Goal: Task Accomplishment & Management: Use online tool/utility

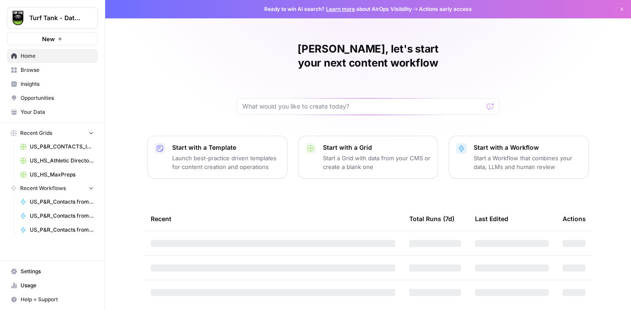
click at [39, 72] on span "Browse" at bounding box center [57, 70] width 73 height 8
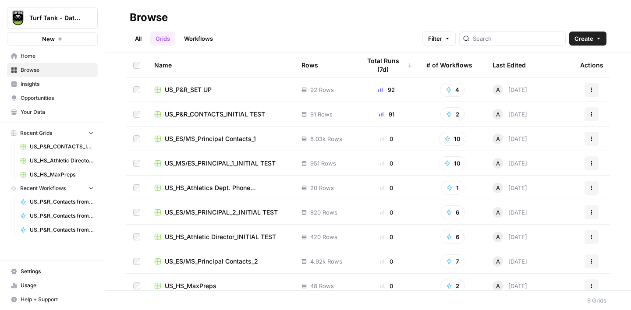
click at [239, 112] on span "US_P&R_CONTACTS_INITIAL TEST" at bounding box center [215, 114] width 100 height 9
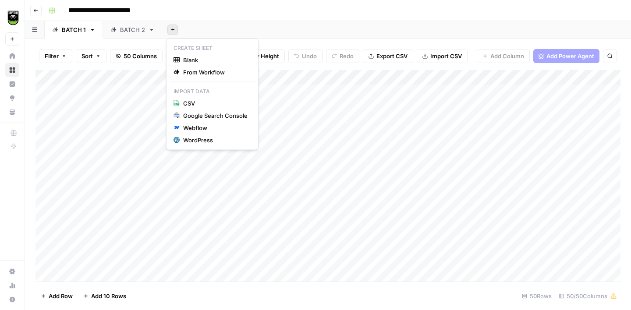
click at [171, 31] on icon "button" at bounding box center [172, 29] width 5 height 5
click at [191, 59] on span "Blank" at bounding box center [215, 60] width 64 height 9
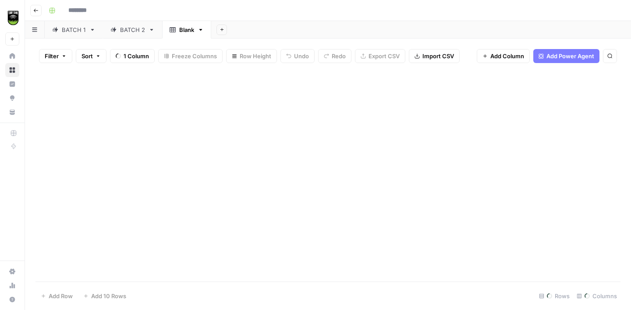
type input "**********"
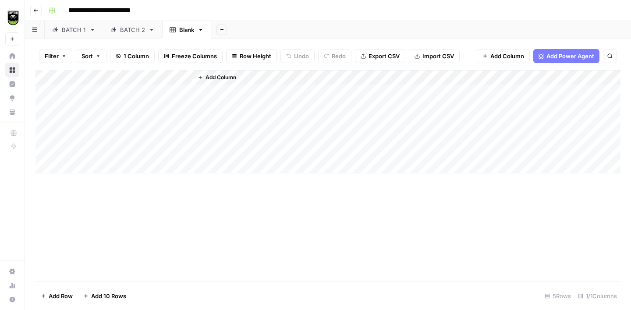
click at [184, 30] on div "Blank" at bounding box center [186, 29] width 15 height 9
click at [184, 30] on input "*****" at bounding box center [187, 29] width 16 height 11
type input "*******"
click at [44, 90] on div "Add Column" at bounding box center [327, 121] width 585 height 103
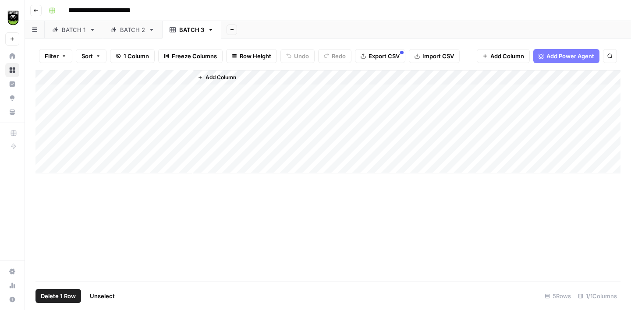
click at [46, 101] on div "Add Column" at bounding box center [327, 121] width 585 height 103
click at [43, 106] on div "Add Column" at bounding box center [327, 121] width 585 height 103
click at [44, 121] on div "Add Column" at bounding box center [327, 121] width 585 height 103
click at [44, 134] on div "Add Column" at bounding box center [327, 121] width 585 height 103
click at [46, 150] on div "Add Column" at bounding box center [327, 121] width 585 height 103
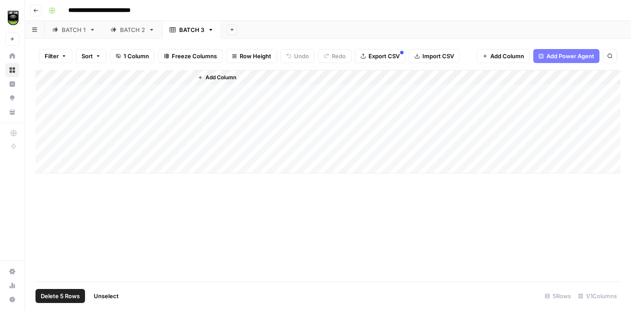
click at [58, 303] on button "Delete 5 Rows" at bounding box center [60, 296] width 50 height 14
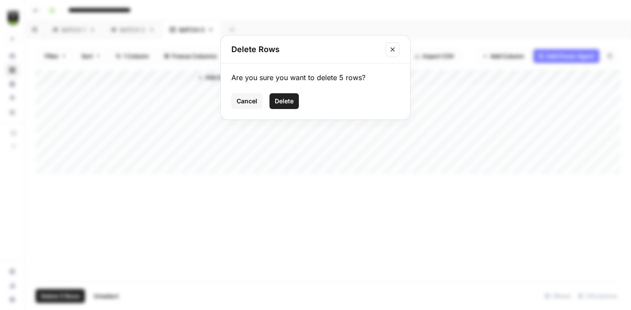
click at [277, 101] on span "Delete" at bounding box center [284, 101] width 19 height 9
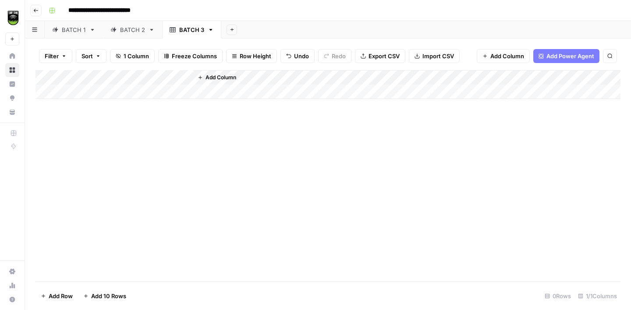
click at [103, 76] on div "Add Column" at bounding box center [327, 84] width 585 height 29
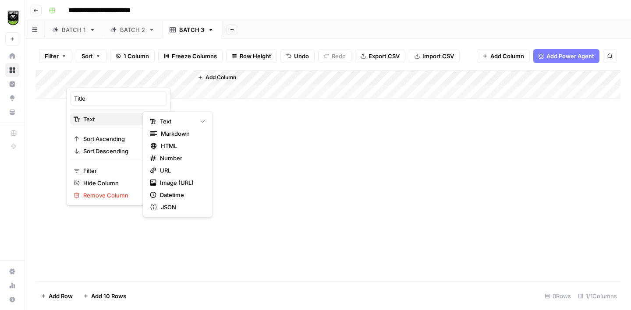
click at [109, 117] on span "Text" at bounding box center [117, 119] width 68 height 9
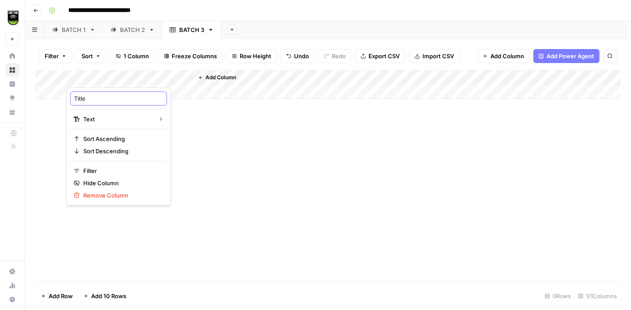
click at [103, 101] on input "Title" at bounding box center [118, 98] width 89 height 9
type input "RECORD ID"
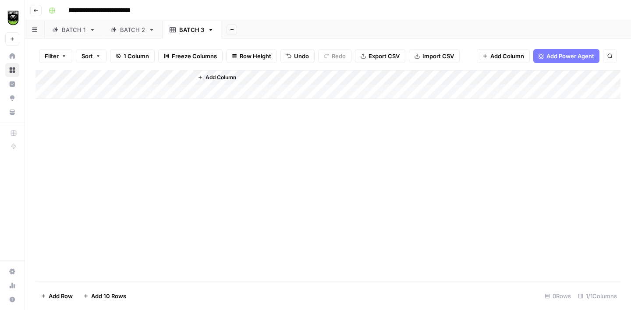
click at [100, 76] on div "Add Column" at bounding box center [327, 84] width 585 height 29
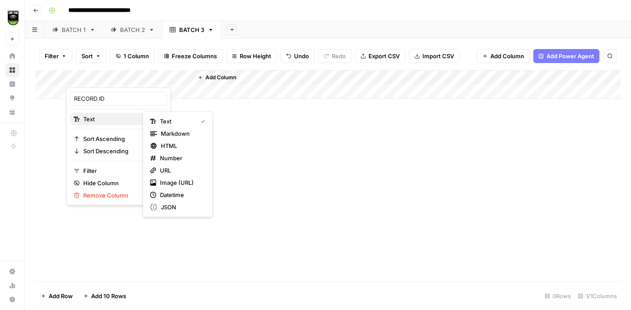
click at [110, 118] on span "Text" at bounding box center [117, 119] width 68 height 9
click at [175, 154] on span "Number" at bounding box center [181, 158] width 42 height 9
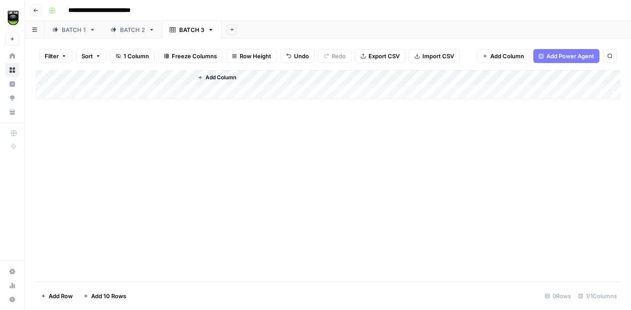
click at [221, 77] on span "Add Column" at bounding box center [220, 78] width 31 height 8
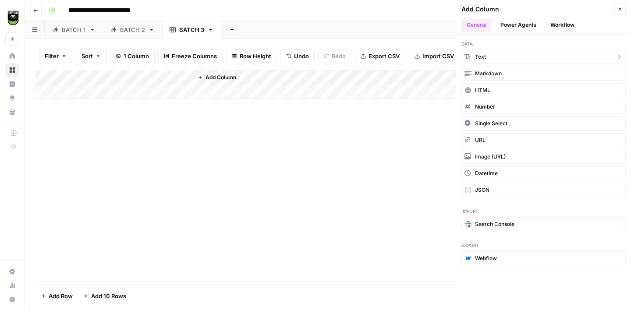
click at [484, 56] on span "Text" at bounding box center [480, 57] width 11 height 8
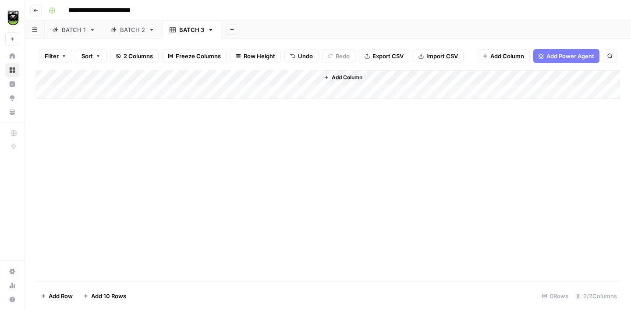
click at [213, 76] on div "Add Column" at bounding box center [327, 84] width 585 height 29
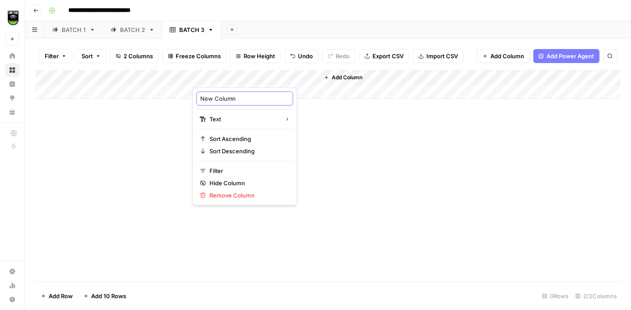
click at [221, 96] on input "New Column" at bounding box center [244, 98] width 89 height 9
type input "Municipality Name"
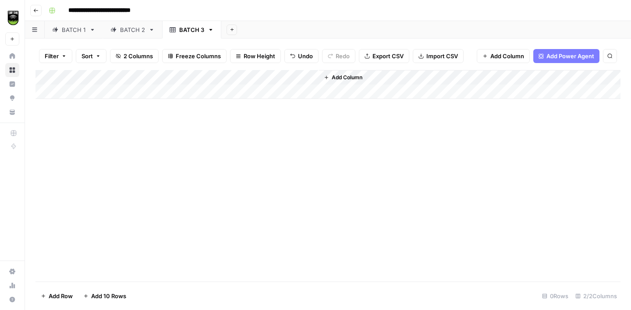
click at [339, 76] on span "Add Column" at bounding box center [347, 78] width 31 height 8
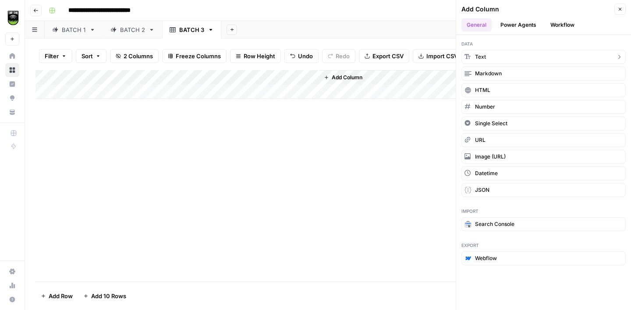
click at [494, 57] on button "Text" at bounding box center [543, 57] width 164 height 14
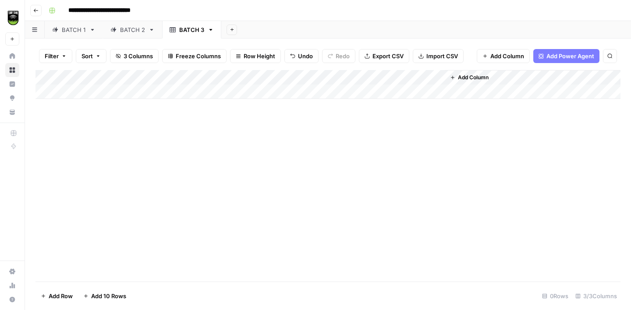
click at [350, 75] on div "Add Column" at bounding box center [327, 84] width 585 height 29
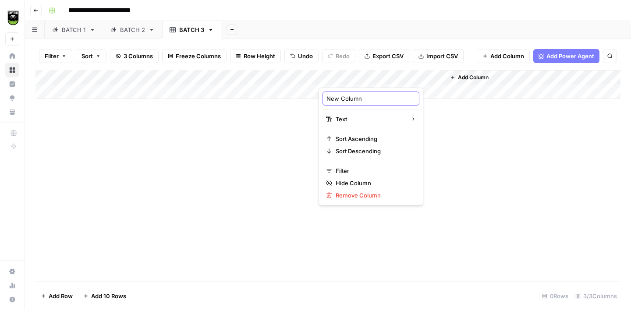
click at [343, 96] on input "New Column" at bounding box center [370, 98] width 89 height 9
type input "State"
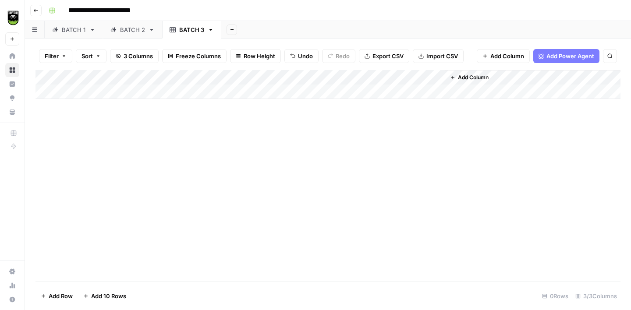
click at [476, 77] on span "Add Column" at bounding box center [473, 78] width 31 height 8
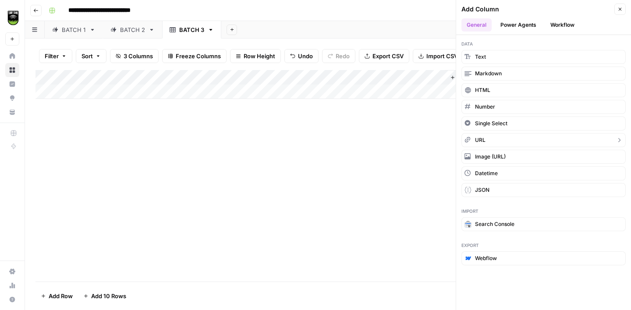
click at [487, 137] on button "URL" at bounding box center [543, 140] width 164 height 14
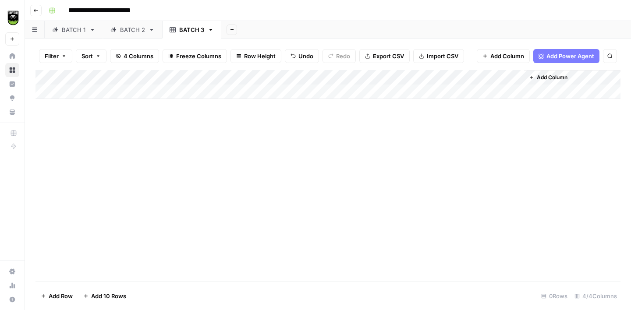
click at [463, 75] on div "Add Column" at bounding box center [327, 84] width 585 height 29
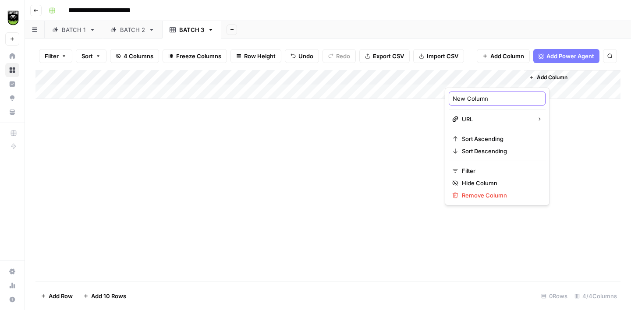
click at [467, 96] on input "New Column" at bounding box center [497, 98] width 89 height 9
type input "Municipality Domain"
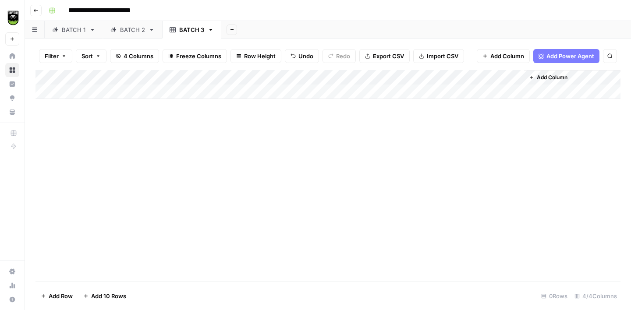
click at [441, 172] on div "Add Column" at bounding box center [327, 176] width 585 height 212
drag, startPoint x: 191, startPoint y: 73, endPoint x: 90, endPoint y: 74, distance: 100.8
click at [90, 74] on div "Add Column" at bounding box center [327, 84] width 585 height 29
drag, startPoint x: 237, startPoint y: 77, endPoint x: 151, endPoint y: 76, distance: 86.3
click at [152, 76] on div "Add Column" at bounding box center [327, 84] width 585 height 29
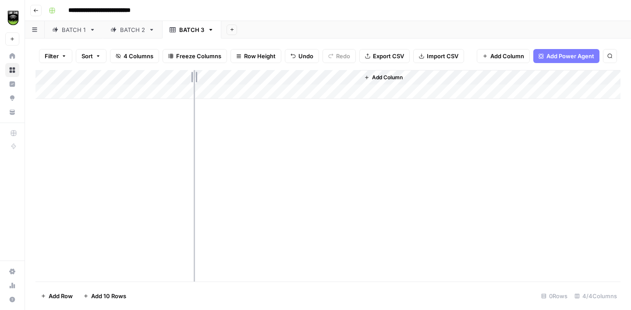
drag, startPoint x: 279, startPoint y: 75, endPoint x: 168, endPoint y: 77, distance: 110.8
click at [170, 77] on div "Add Column" at bounding box center [327, 84] width 585 height 29
click at [434, 55] on span "Import CSV" at bounding box center [443, 56] width 32 height 9
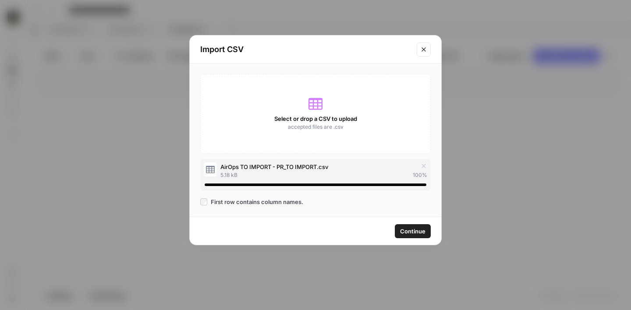
click at [412, 230] on span "Continue" at bounding box center [412, 231] width 25 height 9
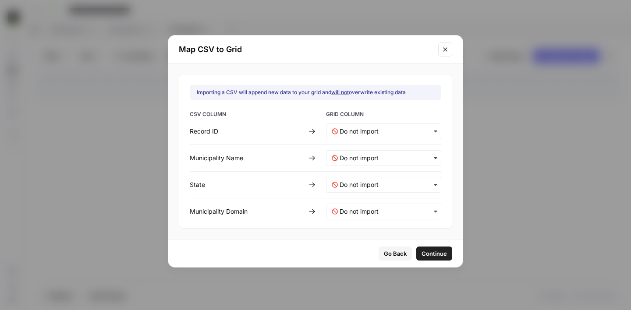
click at [373, 126] on div "button" at bounding box center [383, 132] width 115 height 16
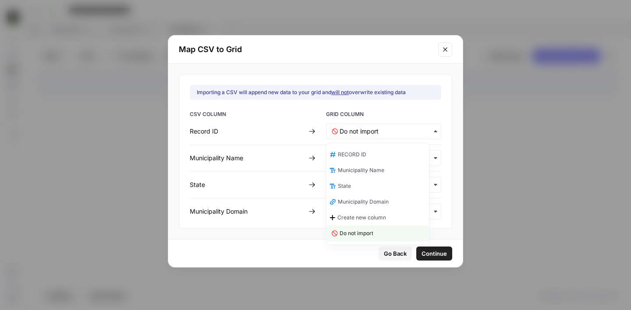
click at [365, 152] on span "RECORD ID" at bounding box center [352, 155] width 28 height 8
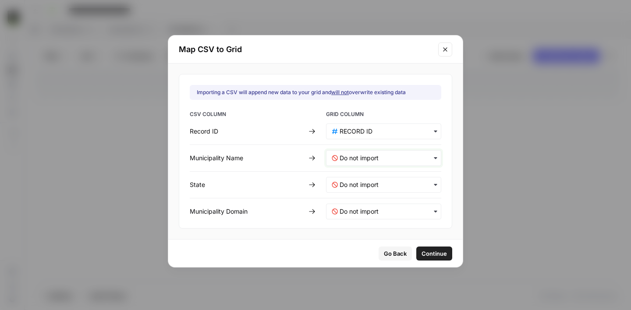
click at [357, 154] on Name-mapping "text" at bounding box center [387, 158] width 96 height 9
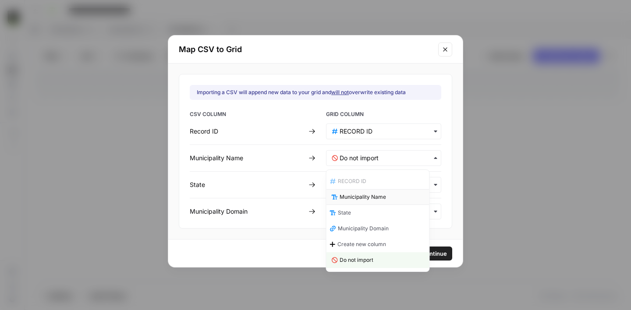
click at [359, 193] on span "Municipality Name" at bounding box center [362, 197] width 46 height 8
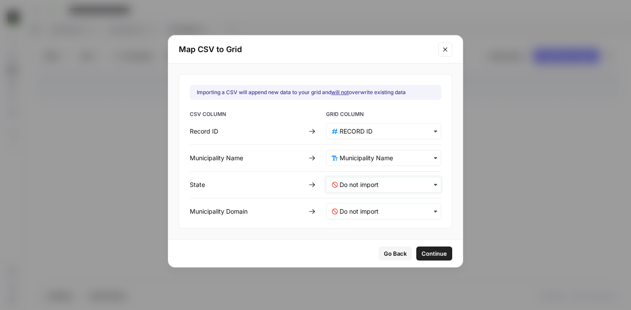
click at [353, 187] on input "text" at bounding box center [387, 184] width 96 height 9
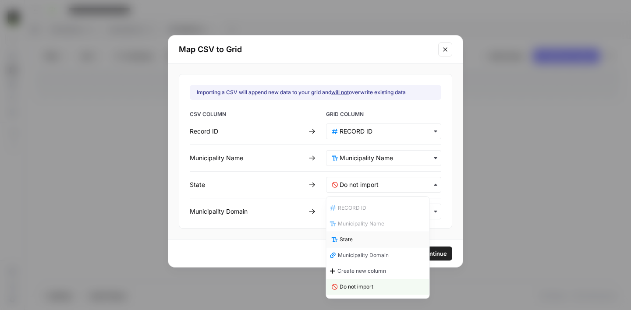
click at [347, 234] on div "State" at bounding box center [377, 240] width 103 height 16
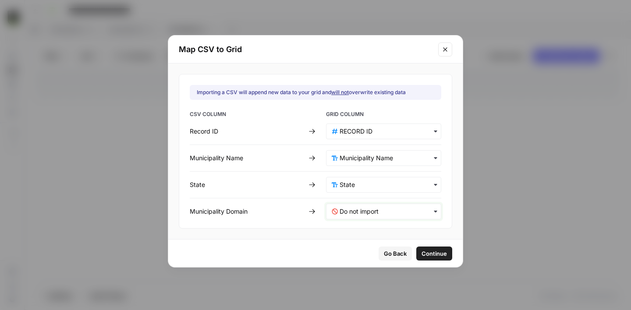
click at [341, 212] on Domain-mapping "text" at bounding box center [387, 211] width 96 height 9
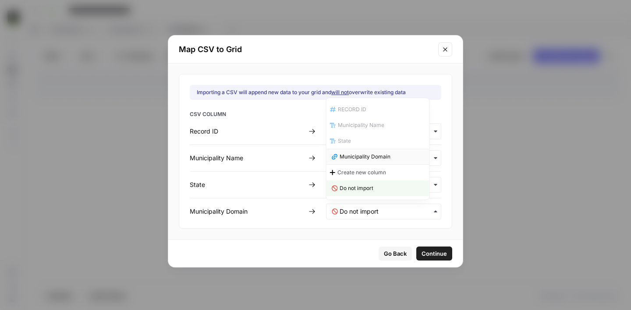
click at [341, 159] on span "Municipality Domain" at bounding box center [364, 157] width 51 height 8
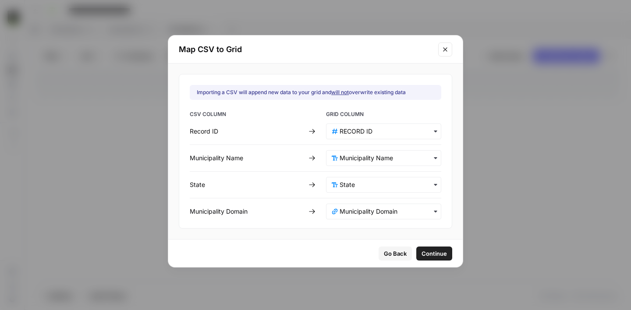
click at [427, 253] on span "Continue" at bounding box center [433, 253] width 25 height 9
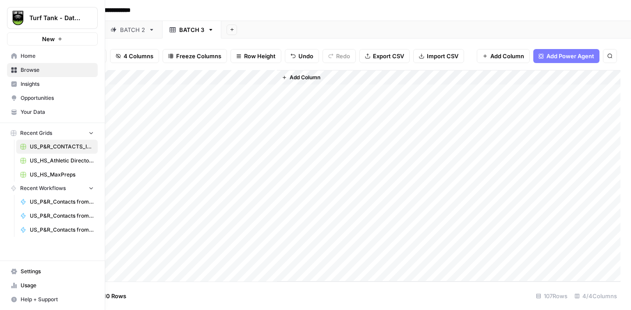
click at [34, 112] on span "Your Data" at bounding box center [57, 112] width 73 height 8
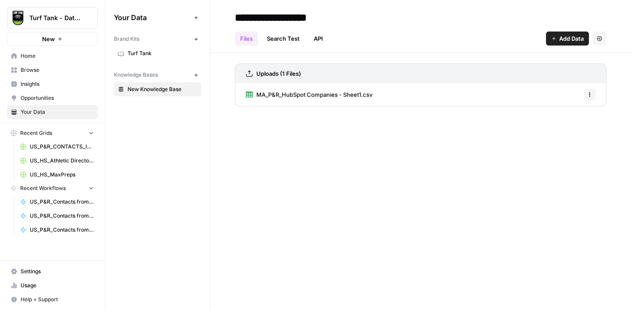
click at [34, 283] on span "Usage" at bounding box center [57, 286] width 73 height 8
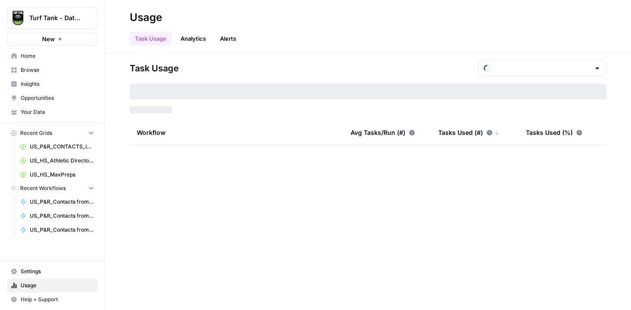
type input "September Tasks"
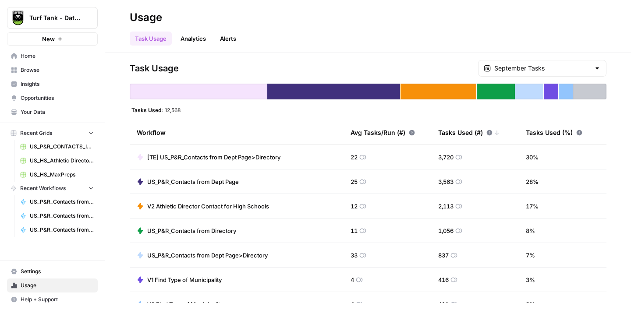
click at [44, 72] on span "Browse" at bounding box center [57, 70] width 73 height 8
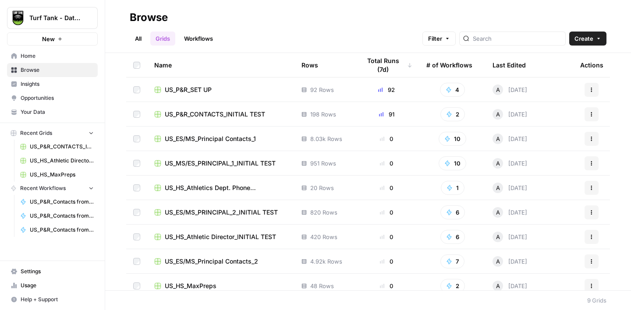
click at [235, 116] on span "US_P&R_CONTACTS_INITIAL TEST" at bounding box center [215, 114] width 100 height 9
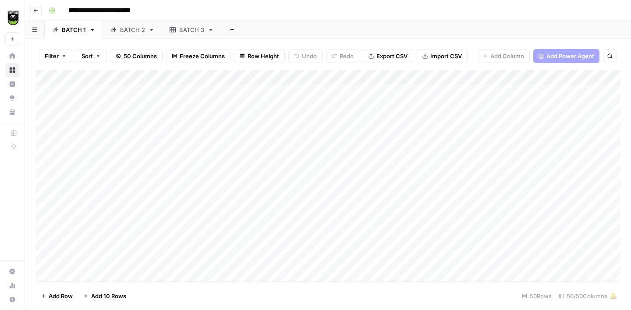
click at [189, 29] on div "BATCH 3" at bounding box center [191, 29] width 25 height 9
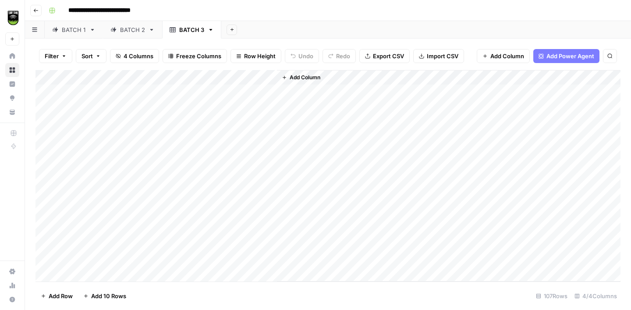
click at [308, 80] on span "Add Column" at bounding box center [305, 78] width 31 height 8
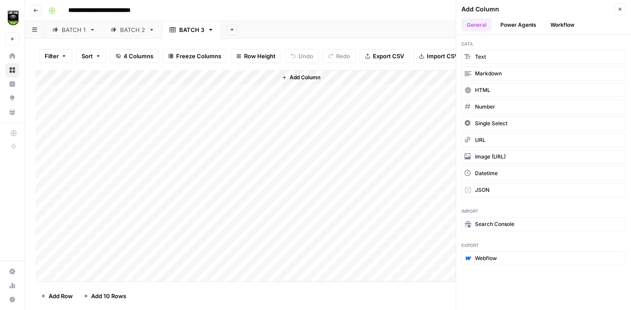
click at [562, 25] on button "Workflow" at bounding box center [562, 24] width 35 height 13
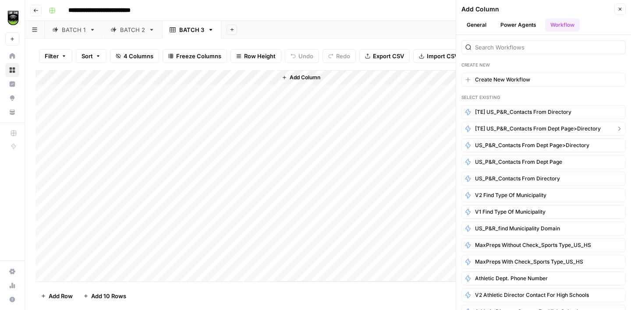
click at [538, 127] on span "[TE] US_P&R_Contacts from Dept Page>Directory" at bounding box center [538, 129] width 126 height 8
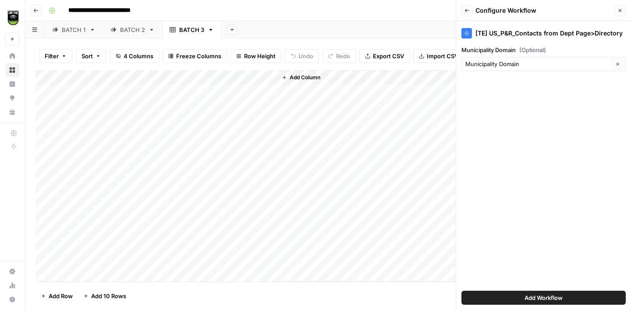
click at [540, 296] on span "Add Workflow" at bounding box center [543, 297] width 38 height 9
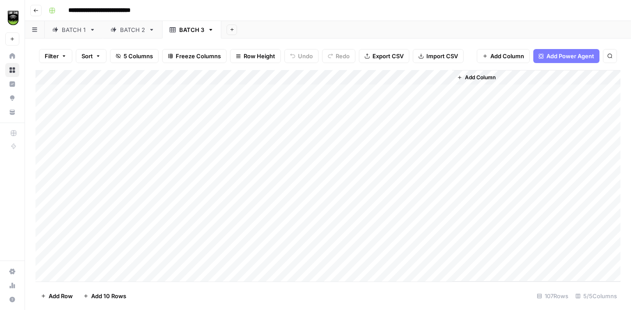
click at [443, 76] on div "Add Column" at bounding box center [327, 176] width 585 height 212
click at [467, 97] on span "All Rows" at bounding box center [475, 97] width 55 height 9
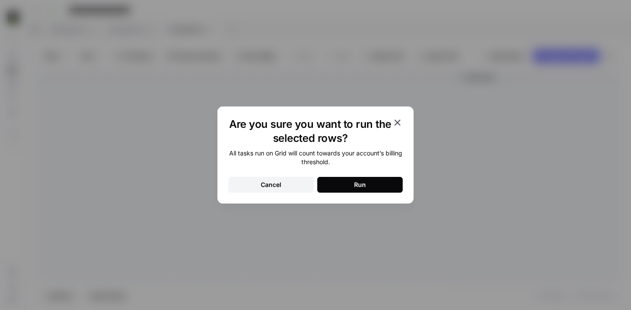
click at [379, 181] on button "Run" at bounding box center [359, 185] width 85 height 16
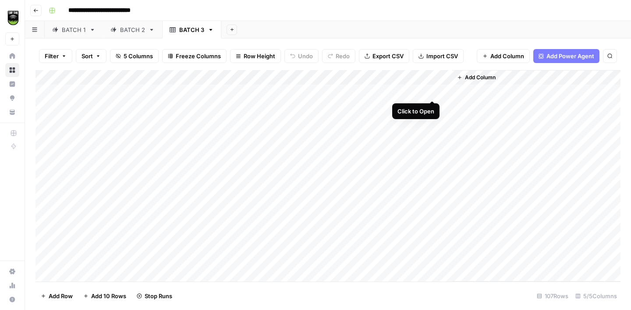
click at [431, 92] on div "Add Column" at bounding box center [327, 176] width 585 height 212
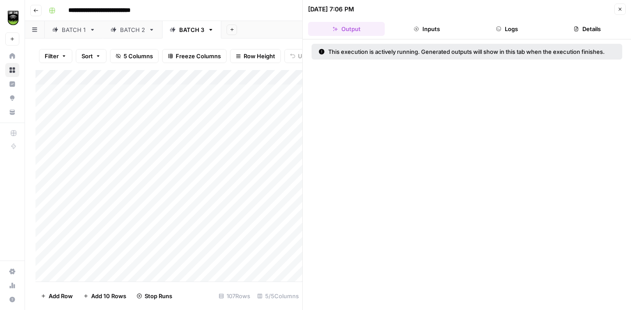
click at [580, 32] on button "Details" at bounding box center [587, 29] width 77 height 14
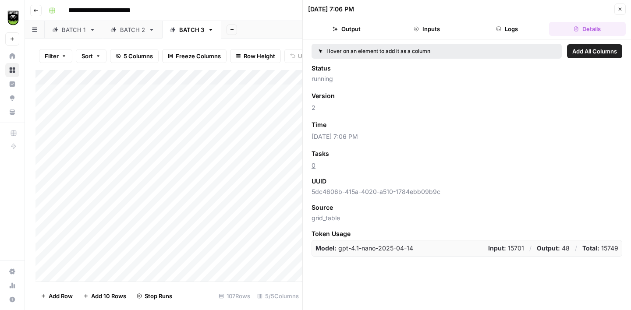
click at [354, 152] on span "Add as Column" at bounding box center [355, 154] width 38 height 8
click at [621, 6] on button "Close" at bounding box center [619, 9] width 11 height 11
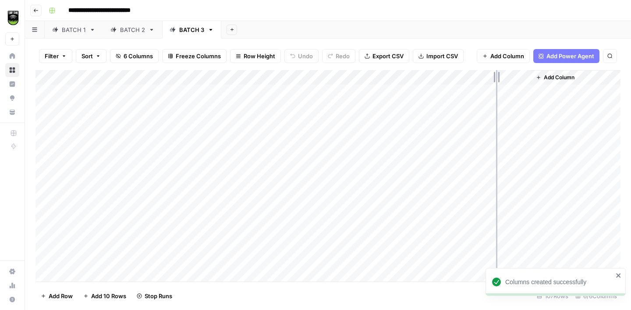
drag, startPoint x: 529, startPoint y: 78, endPoint x: 484, endPoint y: 79, distance: 44.7
click at [485, 79] on div "Add Column" at bounding box center [327, 176] width 585 height 212
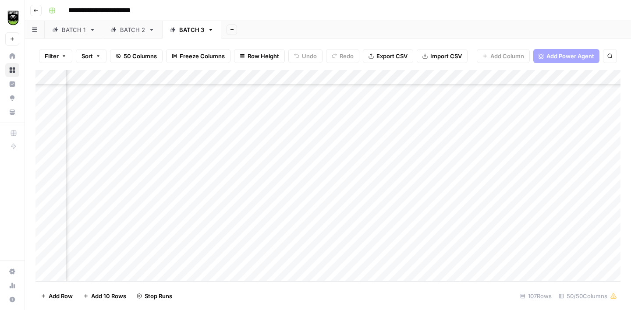
scroll to position [1411, 278]
click at [390, 56] on span "Export CSV" at bounding box center [391, 56] width 31 height 9
click at [184, 89] on div "Add Column" at bounding box center [327, 176] width 585 height 212
